Goal: Task Accomplishment & Management: Manage account settings

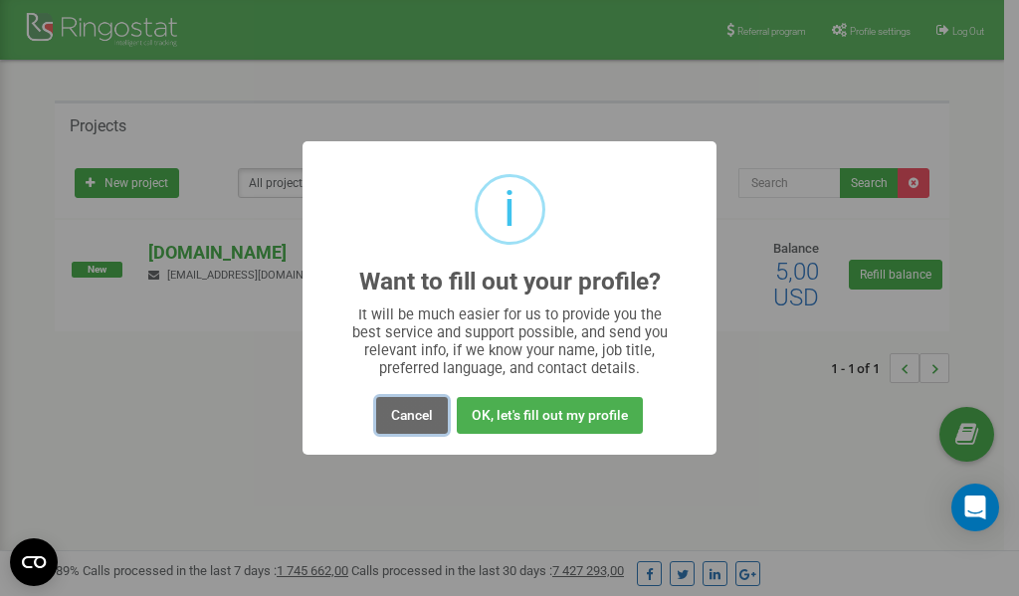
click at [408, 420] on button "Cancel" at bounding box center [412, 415] width 72 height 37
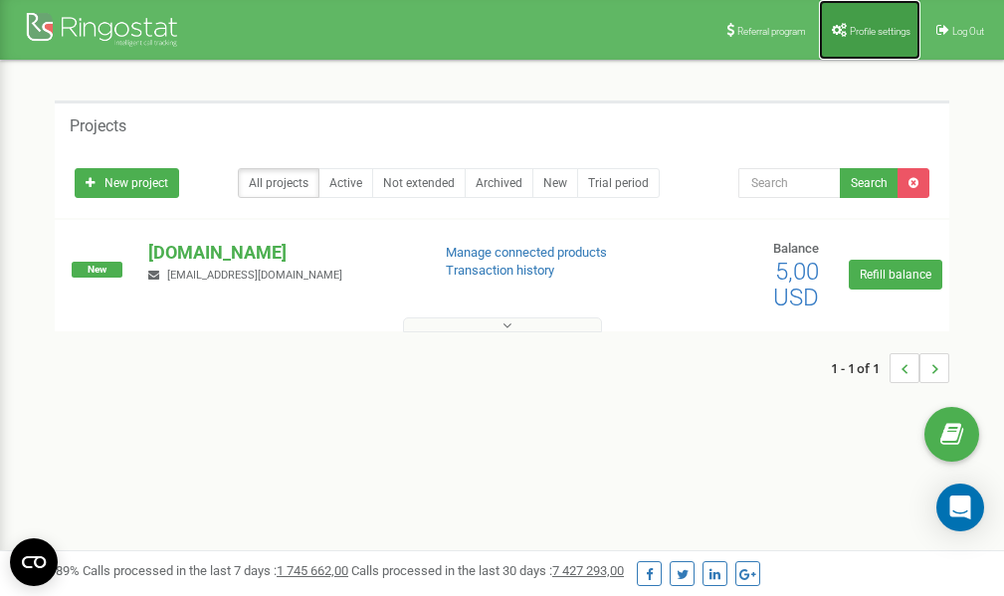
click at [859, 26] on span "Profile settings" at bounding box center [880, 31] width 61 height 11
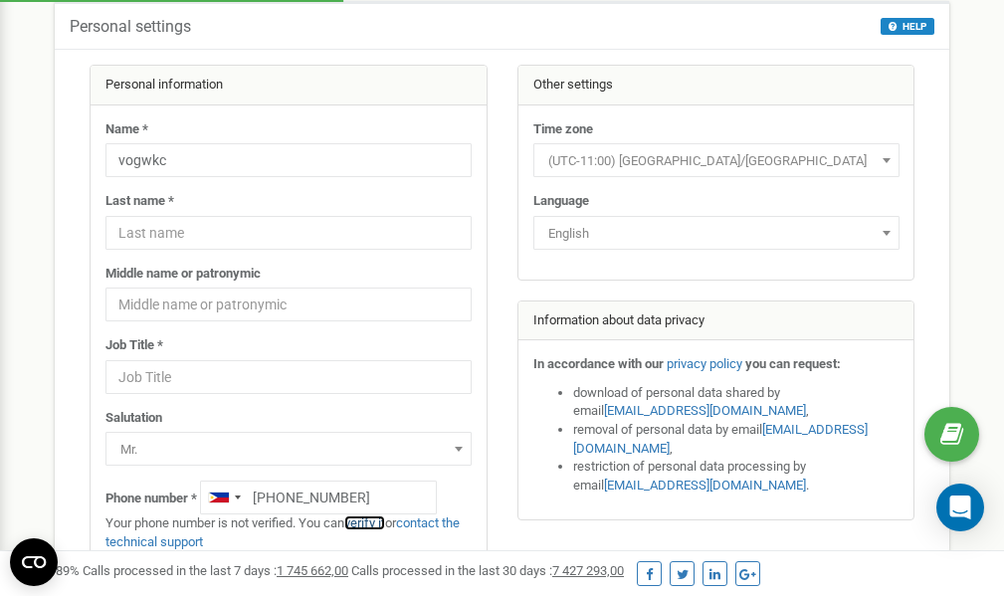
click at [375, 524] on link "verify it" at bounding box center [364, 523] width 41 height 15
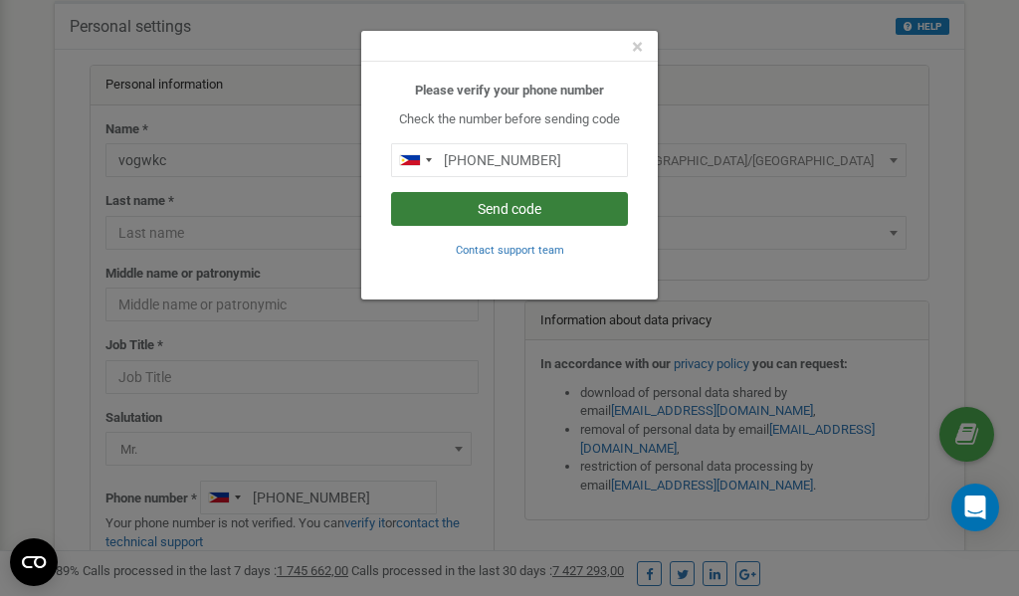
click at [491, 209] on button "Send code" at bounding box center [509, 209] width 237 height 34
